Goal: Task Accomplishment & Management: Manage account settings

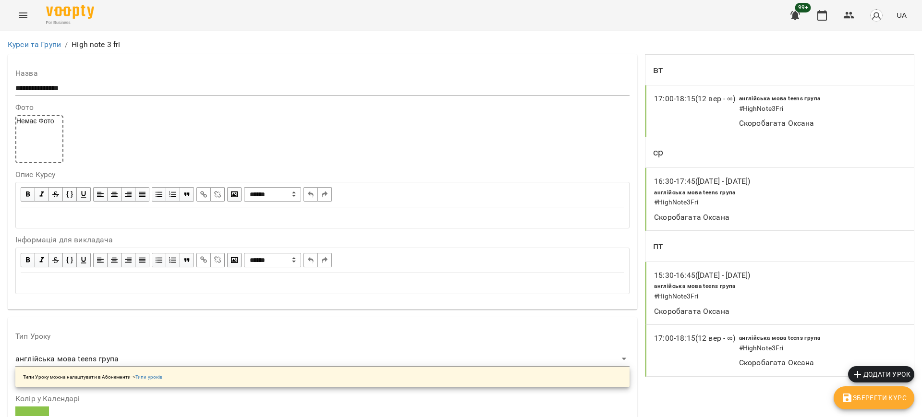
click at [22, 14] on icon "Menu" at bounding box center [23, 16] width 12 height 12
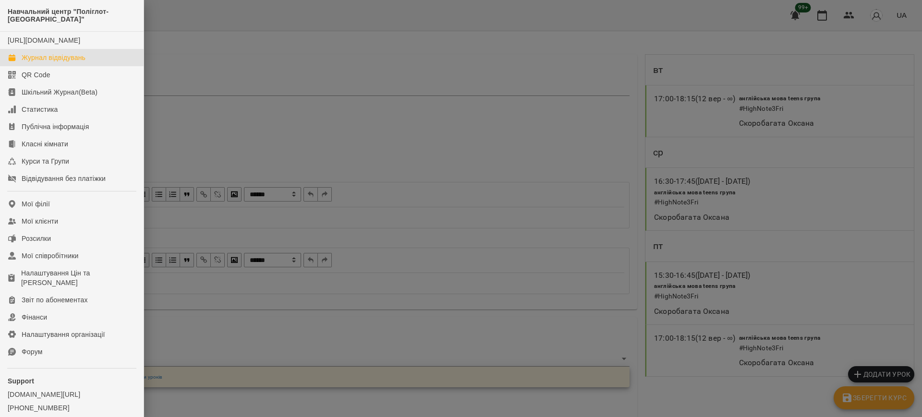
click at [60, 62] on div "Журнал відвідувань" at bounding box center [54, 58] width 64 height 10
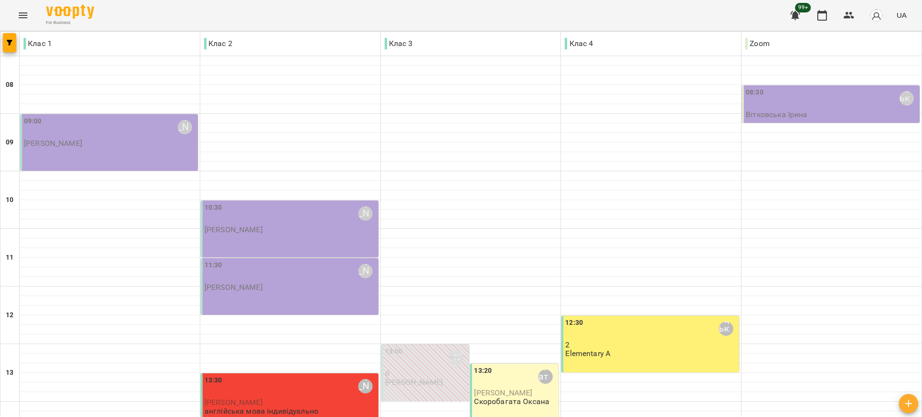
scroll to position [274, 0]
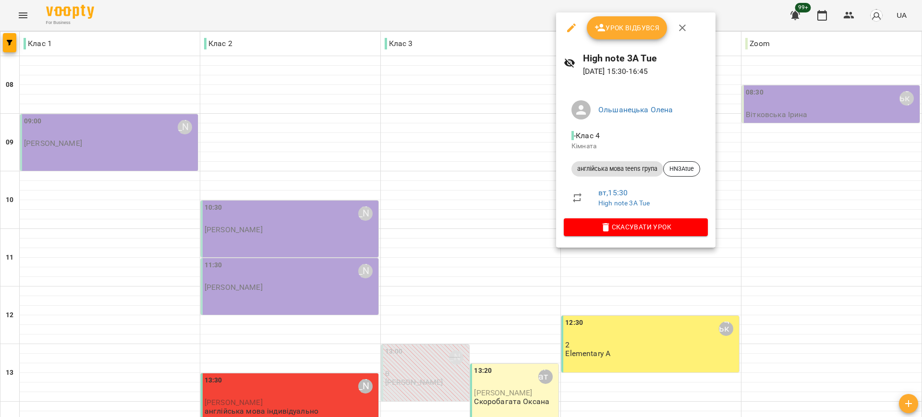
click at [684, 26] on icon "button" at bounding box center [682, 28] width 12 height 12
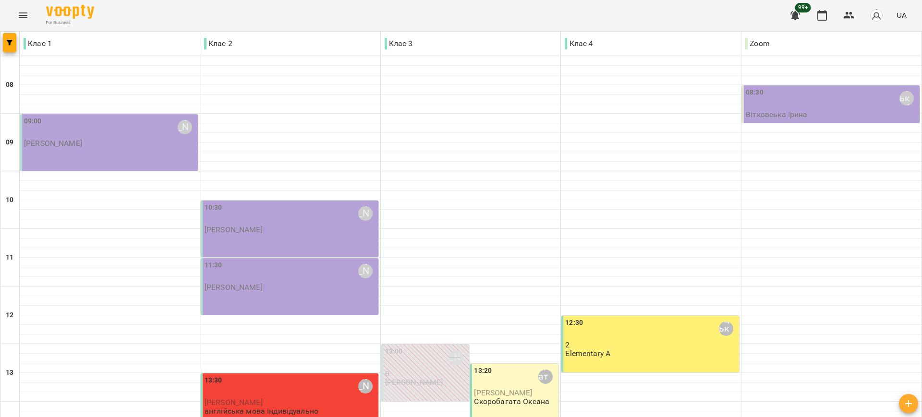
scroll to position [334, 0]
click at [27, 15] on icon "Menu" at bounding box center [23, 16] width 12 height 12
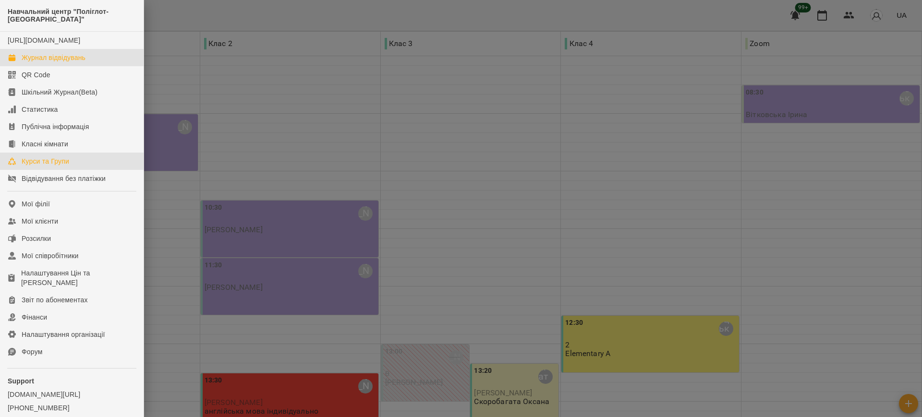
click at [52, 166] on div "Курси та Групи" at bounding box center [46, 161] width 48 height 10
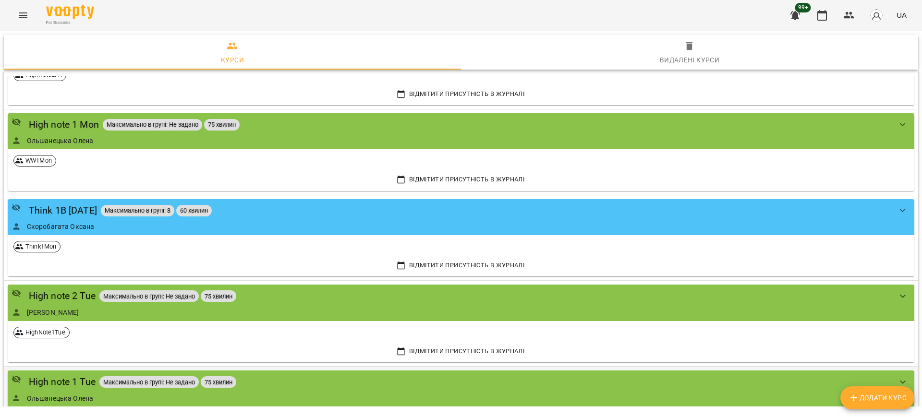
scroll to position [720, 0]
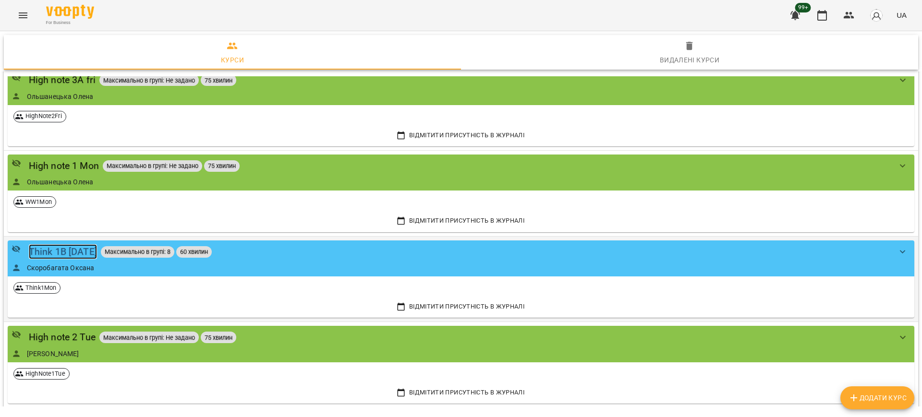
click at [77, 253] on div "Think 1B [DATE]" at bounding box center [63, 251] width 68 height 15
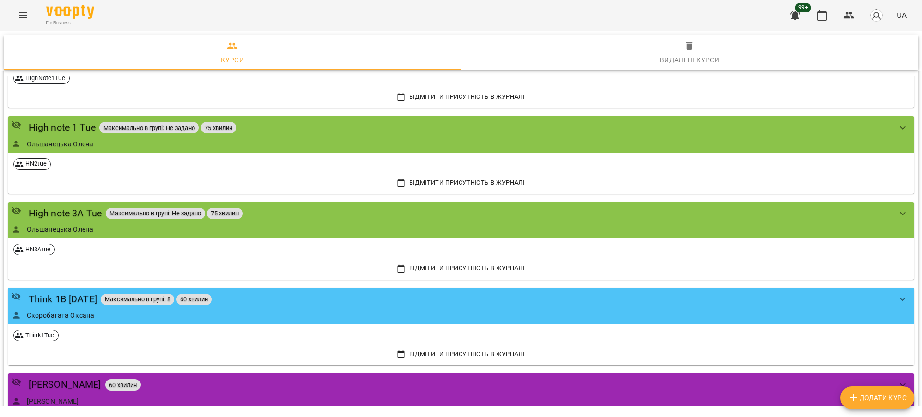
scroll to position [1080, 0]
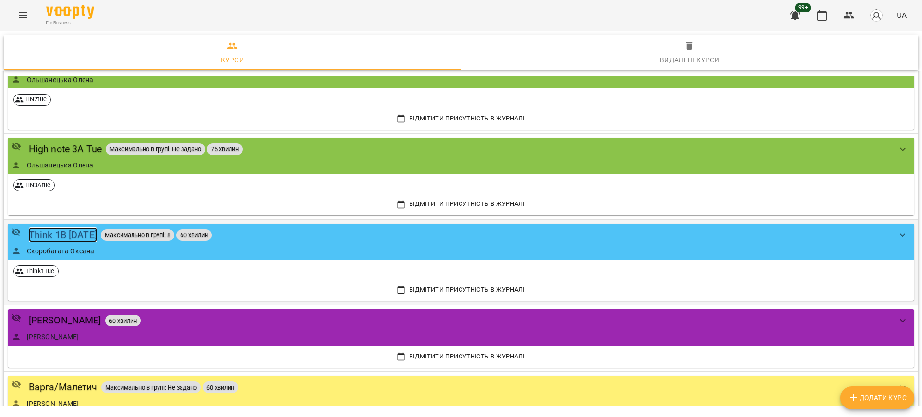
click at [79, 231] on div "Think 1B [DATE]" at bounding box center [63, 235] width 68 height 15
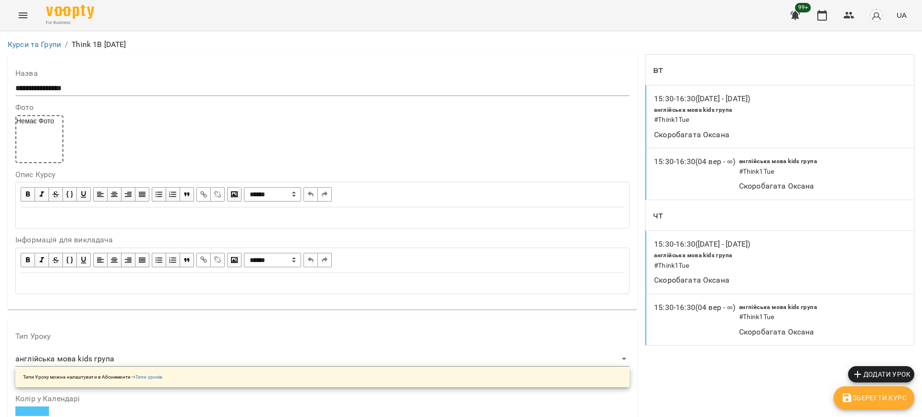
click at [786, 179] on div "англійська мова kids група # Think1Tue" at bounding box center [817, 166] width 161 height 24
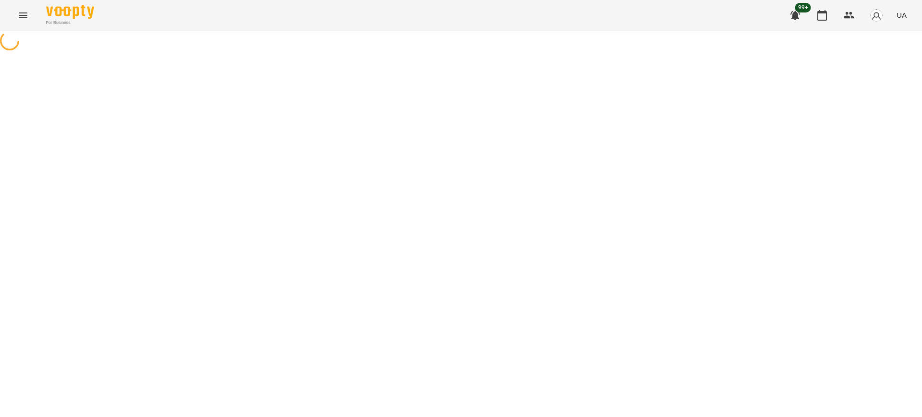
select select "*"
select select "**********"
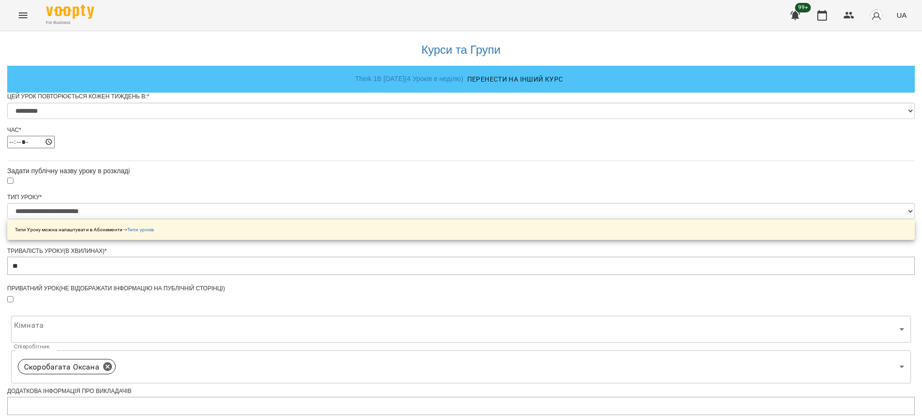
scroll to position [190, 0]
click at [396, 172] on body "**********" at bounding box center [461, 390] width 922 height 780
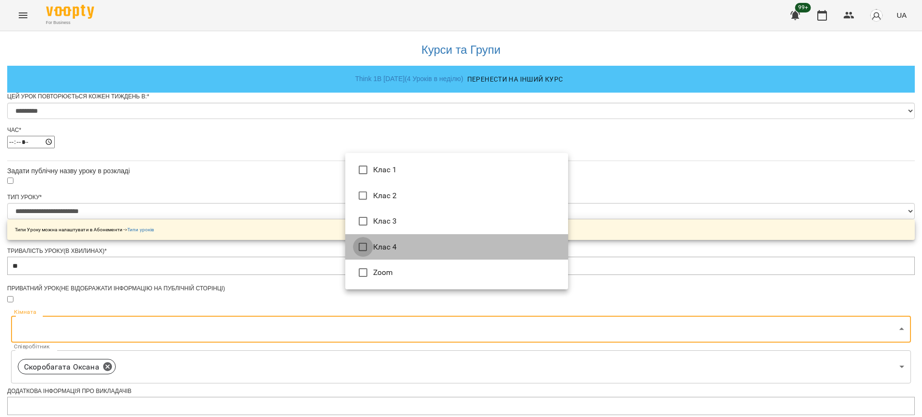
type input "**********"
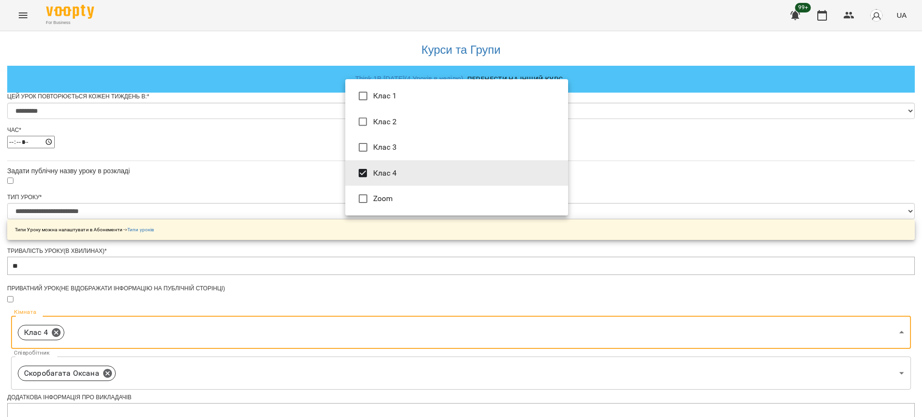
click at [240, 258] on div at bounding box center [461, 208] width 922 height 417
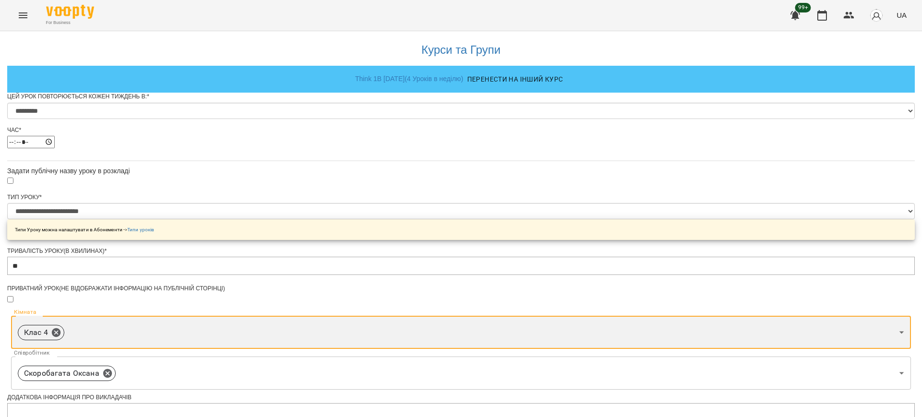
scroll to position [436, 0]
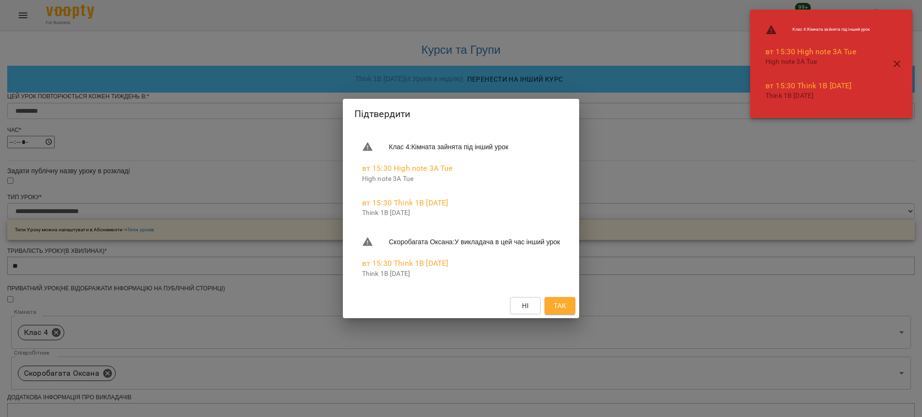
click at [563, 303] on button "Так" at bounding box center [559, 305] width 31 height 17
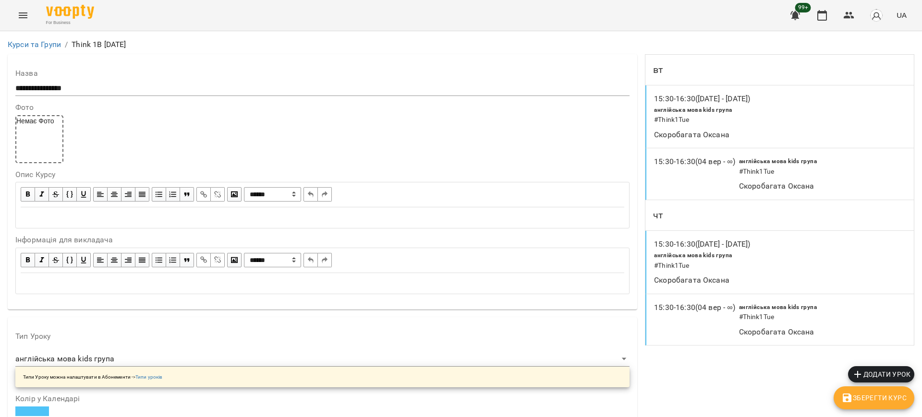
click at [865, 399] on span "Зберегти Курс" at bounding box center [873, 398] width 65 height 12
click at [762, 320] on h6 "# Think1Tue" at bounding box center [817, 317] width 157 height 11
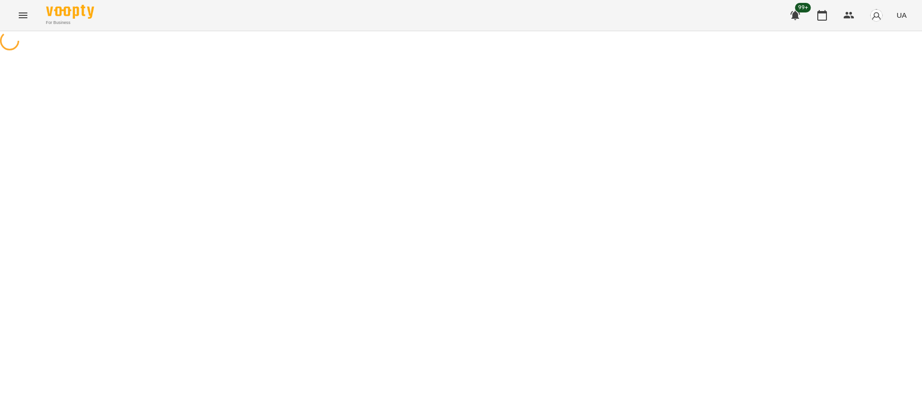
select select "*"
select select "**********"
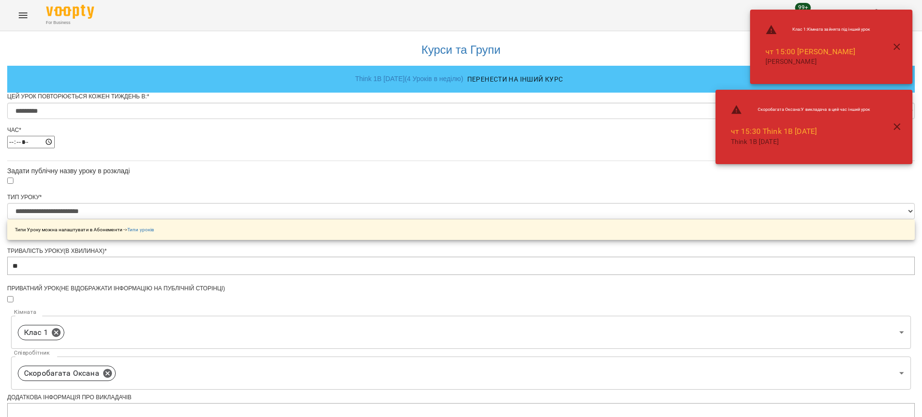
scroll to position [180, 0]
click at [198, 205] on div "**********" at bounding box center [460, 407] width 907 height 757
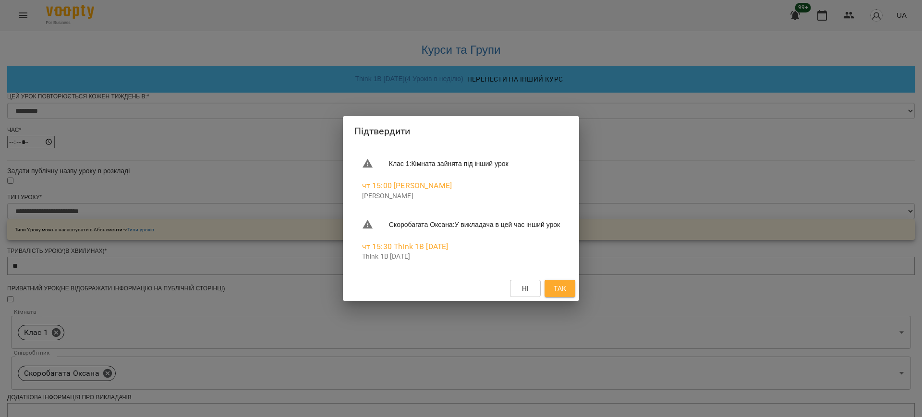
click at [575, 287] on button "Так" at bounding box center [559, 288] width 31 height 17
